Goal: Task Accomplishment & Management: Manage account settings

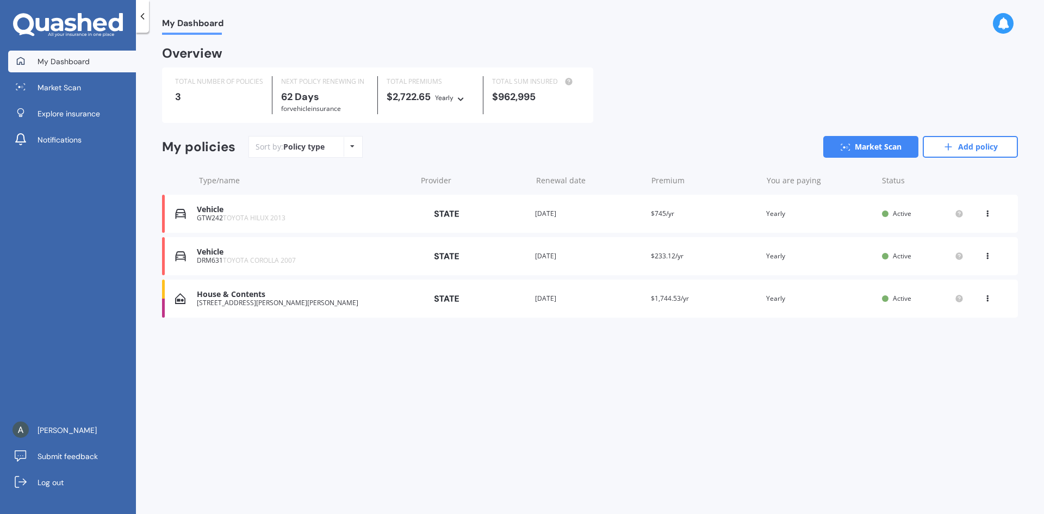
click at [992, 217] on div "View option View policy Delete" at bounding box center [989, 213] width 10 height 11
click at [978, 234] on div "View policy" at bounding box center [964, 234] width 108 height 22
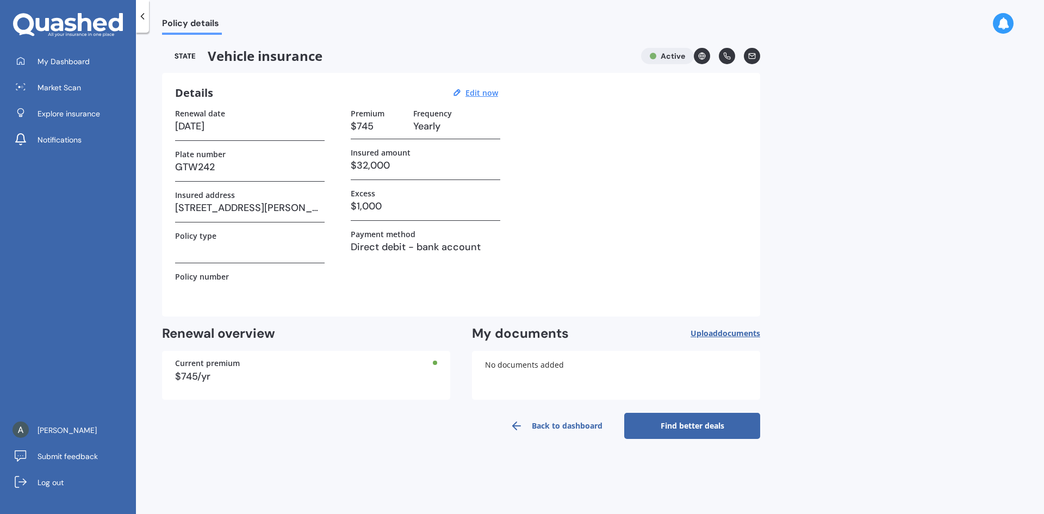
click at [420, 110] on label "Frequency" at bounding box center [432, 113] width 39 height 9
click at [483, 96] on u "Edit now" at bounding box center [481, 93] width 33 height 10
select select "02"
select select "11"
select select "2025"
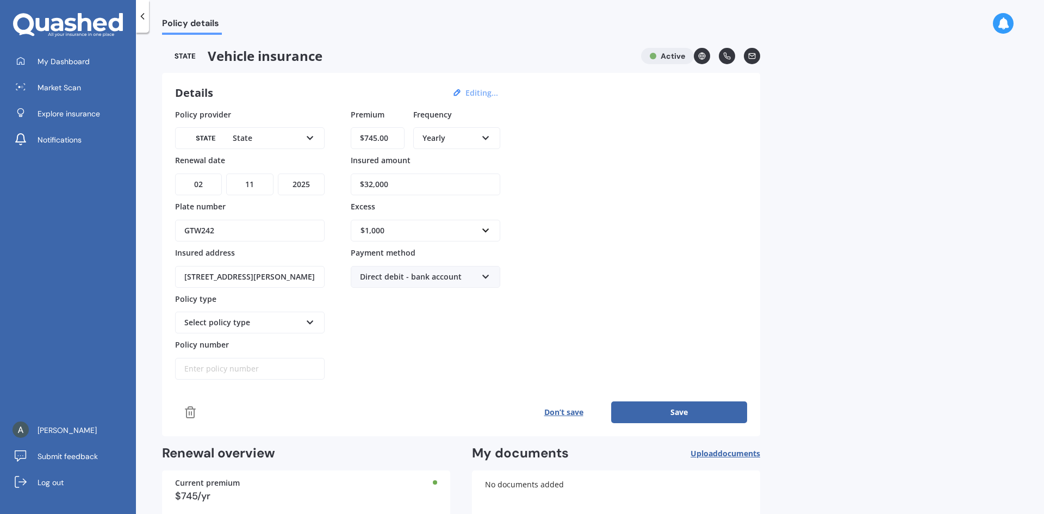
click at [488, 134] on icon at bounding box center [485, 136] width 9 height 8
click at [462, 252] on div "Weekly" at bounding box center [456, 257] width 85 height 20
click at [644, 411] on button "Save" at bounding box center [679, 412] width 136 height 22
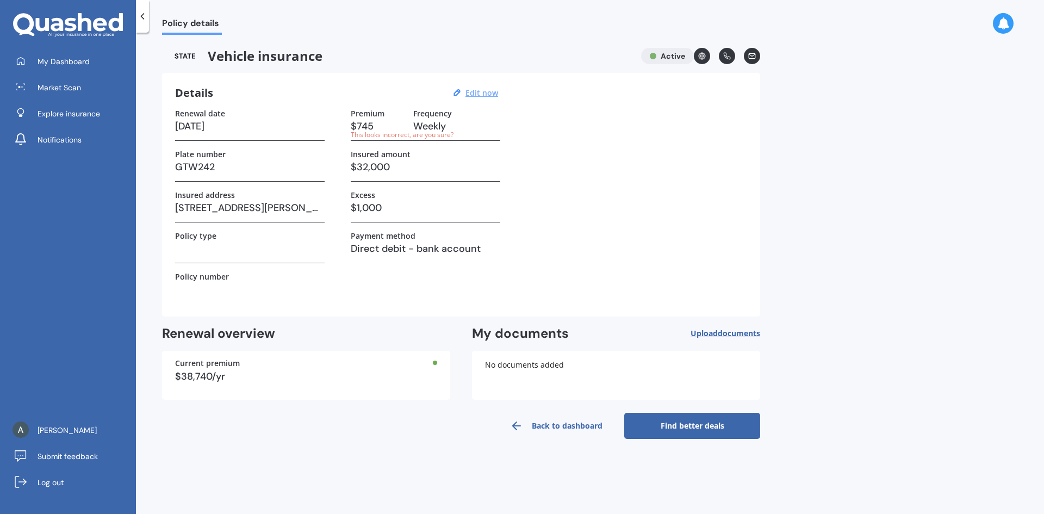
click at [375, 125] on h3 "$745" at bounding box center [378, 126] width 54 height 16
click at [480, 96] on u "Edit now" at bounding box center [481, 93] width 33 height 10
select select "02"
select select "11"
select select "2025"
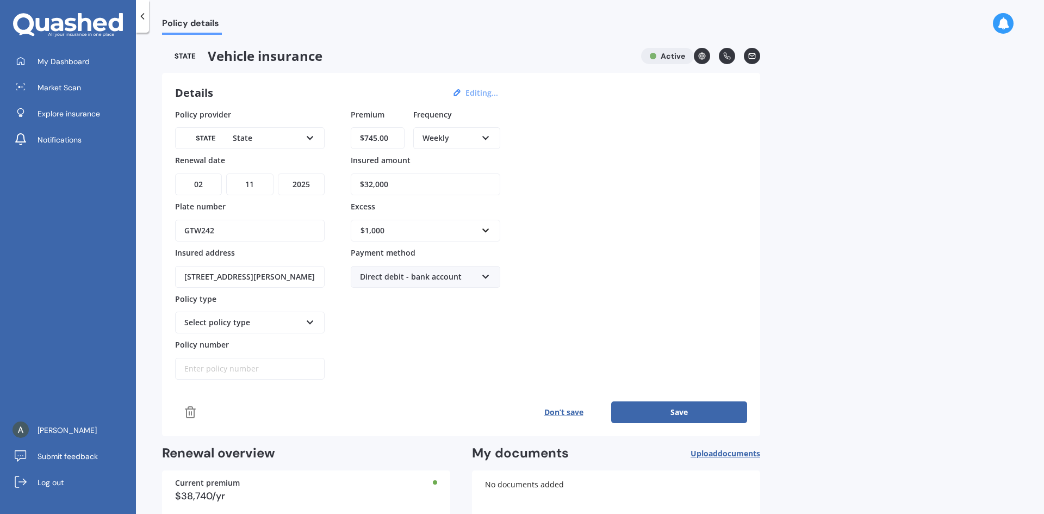
click at [393, 142] on input "$745.00" at bounding box center [378, 138] width 54 height 22
type input "$7.00"
